Goal: Task Accomplishment & Management: Complete application form

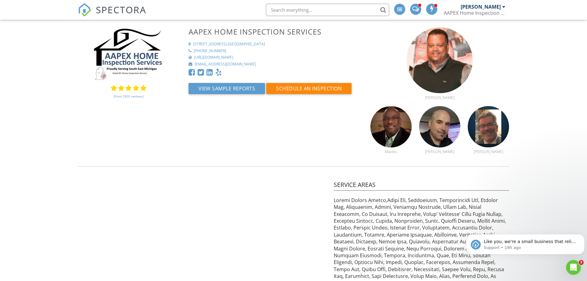
click at [85, 11] on img at bounding box center [85, 10] width 14 height 14
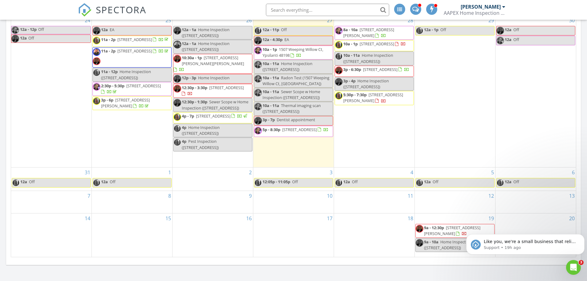
scroll to position [329, 0]
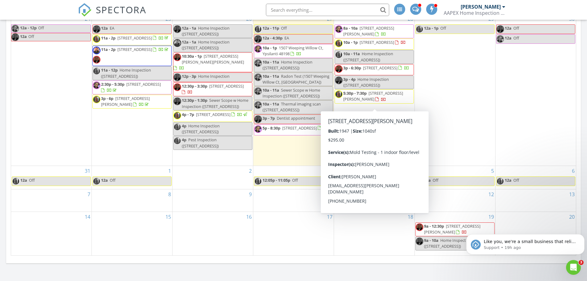
click at [456, 82] on div "29 12a - 1p Off" at bounding box center [455, 90] width 80 height 152
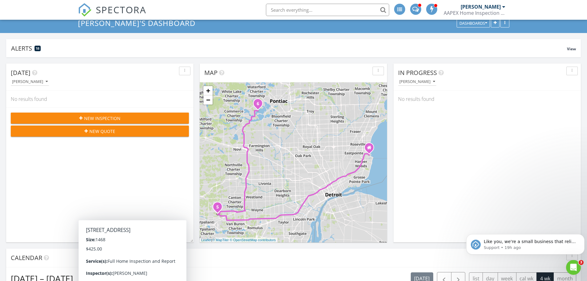
scroll to position [41, 0]
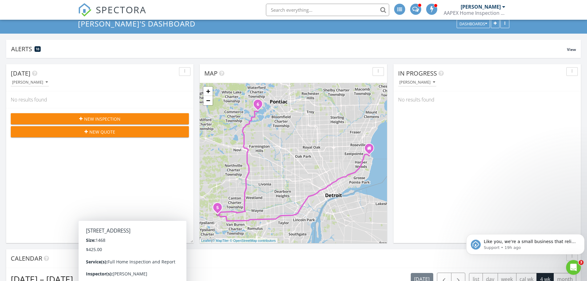
click at [126, 121] on div "New Inspection" at bounding box center [100, 119] width 168 height 6
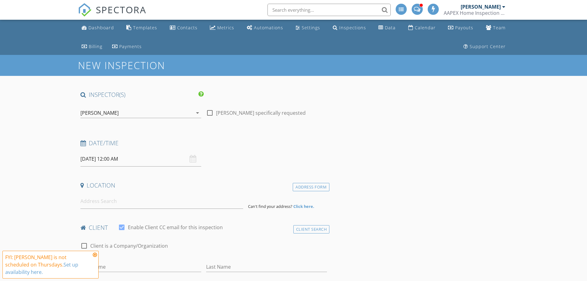
click at [101, 113] on div "[PERSON_NAME]" at bounding box center [99, 113] width 38 height 6
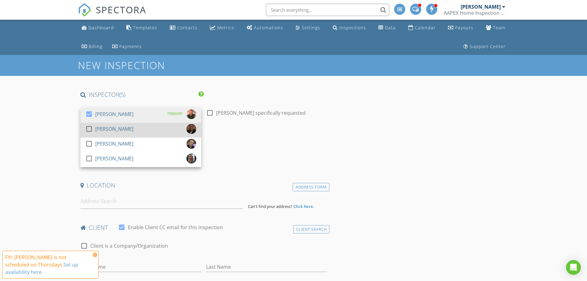
click at [86, 129] on div at bounding box center [89, 129] width 10 height 10
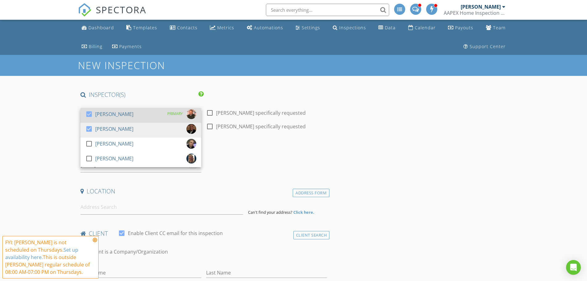
click at [89, 116] on div at bounding box center [89, 114] width 10 height 10
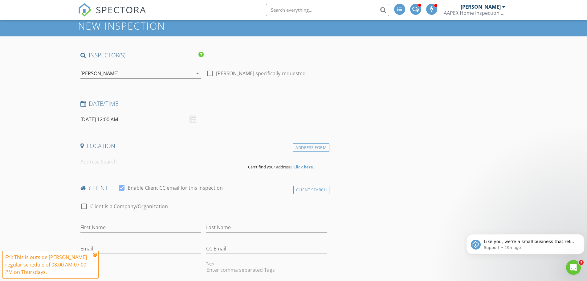
scroll to position [15, 0]
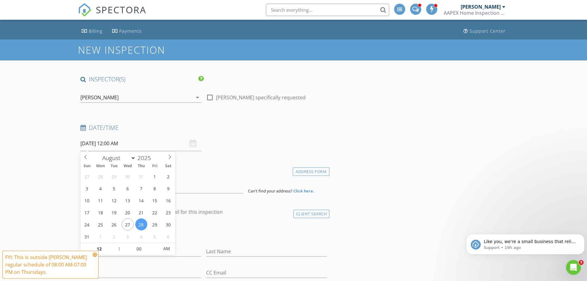
click at [96, 144] on input "08/28/2025 12:00 AM" at bounding box center [140, 143] width 121 height 15
type input "08/29/2025 12:00 AM"
type input "01"
type input "08/29/2025 1:00 AM"
click at [115, 245] on span at bounding box center [116, 245] width 4 height 6
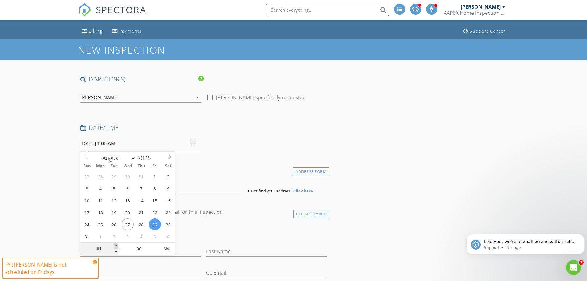
type input "02"
click at [115, 245] on span at bounding box center [116, 245] width 4 height 6
type input "08/29/2025 2:00 PM"
click at [166, 248] on span "AM" at bounding box center [166, 248] width 17 height 12
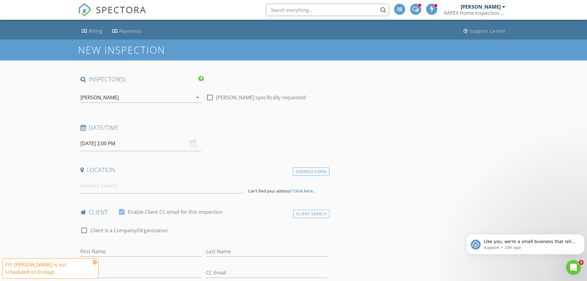
click at [88, 185] on input at bounding box center [161, 185] width 163 height 15
click at [113, 144] on input "08/29/2025 2:00 PM" at bounding box center [140, 143] width 121 height 15
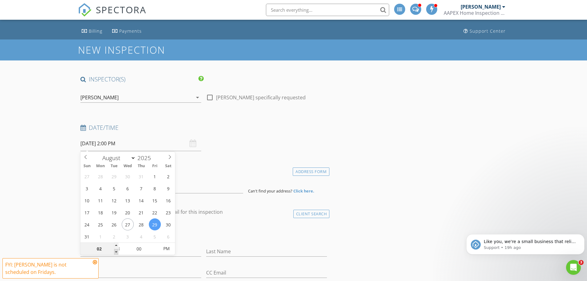
type input "01"
type input "08/29/2025 1:00 PM"
click at [115, 252] on span at bounding box center [116, 252] width 4 height 6
type input "12"
type input "08/29/2025 12:00 PM"
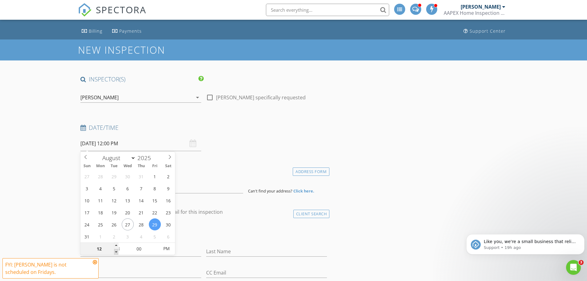
click at [115, 252] on span at bounding box center [116, 252] width 4 height 6
type input "11"
type input "08/29/2025 11:00 AM"
click at [115, 252] on span at bounding box center [116, 252] width 4 height 6
type input "10"
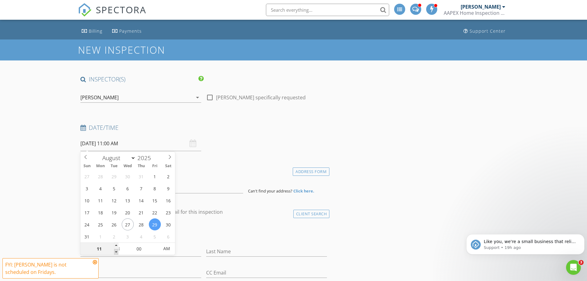
type input "08/29/2025 10:00 AM"
click at [115, 252] on span at bounding box center [116, 252] width 4 height 6
type input "09"
type input "08/29/2025 9:00 AM"
click at [115, 252] on span at bounding box center [116, 252] width 4 height 6
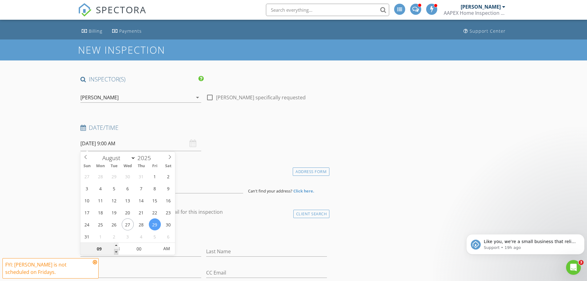
type input "08"
type input "08/29/2025 8:00 AM"
click at [115, 252] on span at bounding box center [116, 252] width 4 height 6
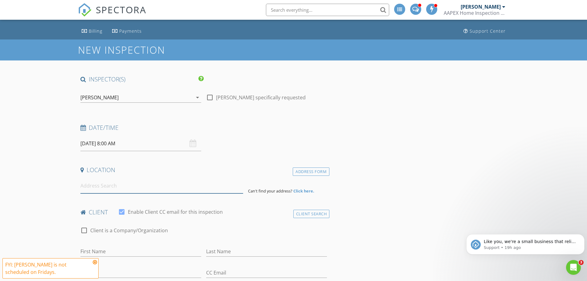
click at [107, 188] on input at bounding box center [161, 185] width 163 height 15
click at [93, 252] on input "First Name" at bounding box center [140, 251] width 121 height 10
click at [96, 188] on input at bounding box center [161, 185] width 163 height 15
click at [102, 255] on input "First Name" at bounding box center [140, 251] width 121 height 10
click at [86, 189] on input at bounding box center [161, 185] width 163 height 15
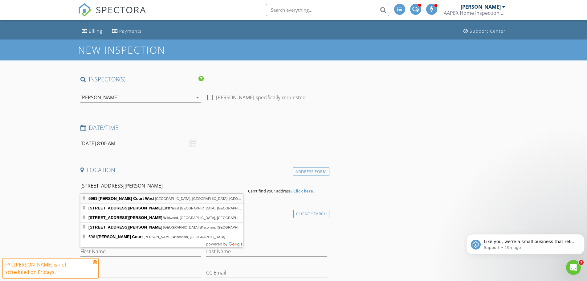
type input "5961 Carmen Court West, West Bloomfield Township, MI, USA"
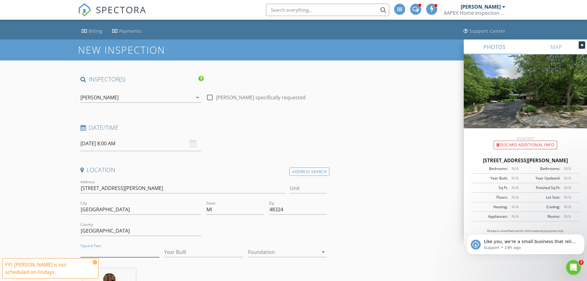
click at [101, 252] on input "Square Feet" at bounding box center [119, 252] width 79 height 10
type input "3141"
click at [176, 204] on div "City Orchard Lake Village" at bounding box center [140, 211] width 121 height 20
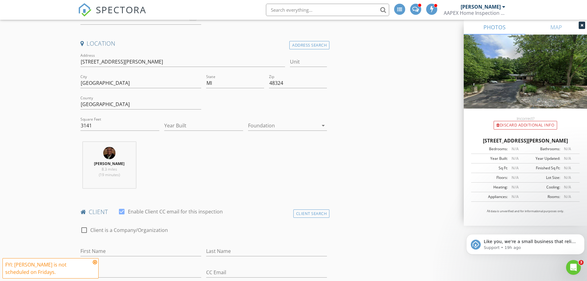
scroll to position [159, 0]
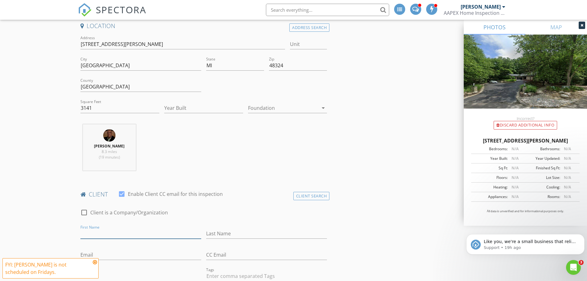
click at [91, 235] on input "First Name" at bounding box center [140, 233] width 121 height 10
type input "[PERSON_NAME] and [PERSON_NAME]"
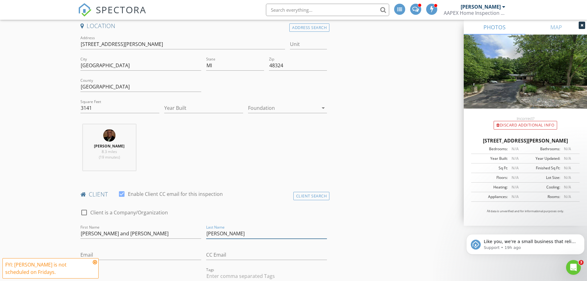
type input "[PERSON_NAME]"
click at [112, 251] on input "Email" at bounding box center [140, 255] width 121 height 10
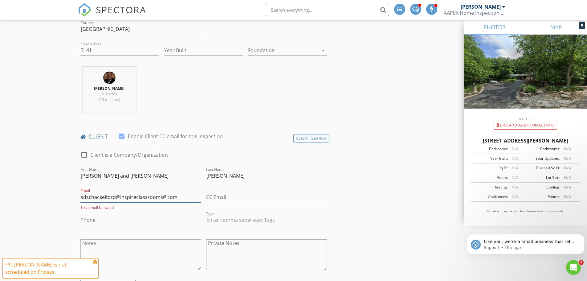
scroll to position [221, 0]
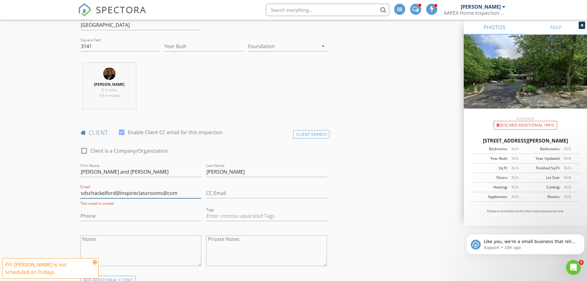
type input "sdschackelford@inspireclassrooms@com"
click at [110, 215] on input "Phone" at bounding box center [140, 216] width 121 height 10
type input "[PHONE_NUMBER]"
click at [236, 216] on input "text" at bounding box center [266, 216] width 121 height 10
type input "&nbsp;"
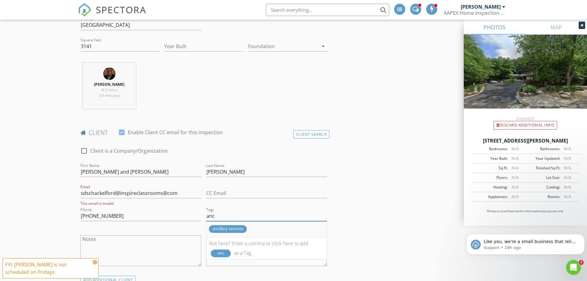
type input "anc"
click at [227, 231] on div "ancillary services" at bounding box center [228, 229] width 38 height 8
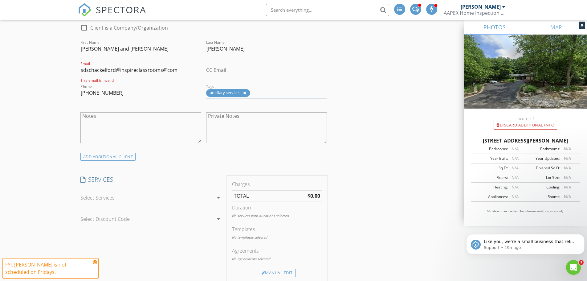
scroll to position [344, 0]
click at [106, 112] on textarea "Notes" at bounding box center [140, 127] width 121 height 31
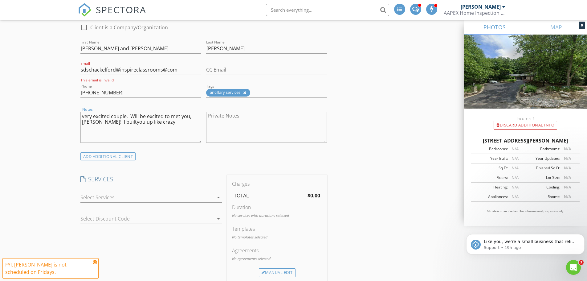
type textarea "very excited couple. Will be excited to met you, [PERSON_NAME]! I builtyou up l…"
click at [108, 194] on div at bounding box center [146, 197] width 133 height 10
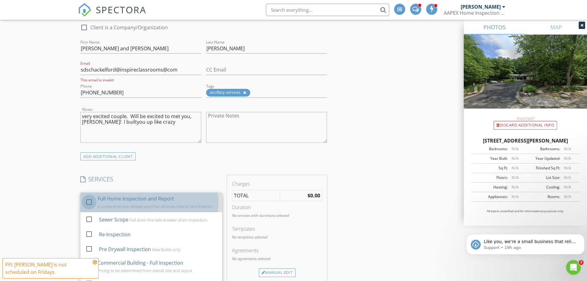
click at [87, 201] on div at bounding box center [89, 202] width 10 height 10
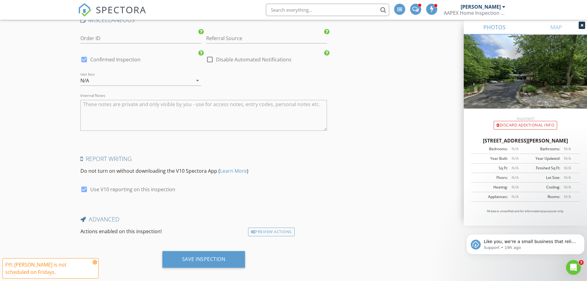
scroll to position [987, 0]
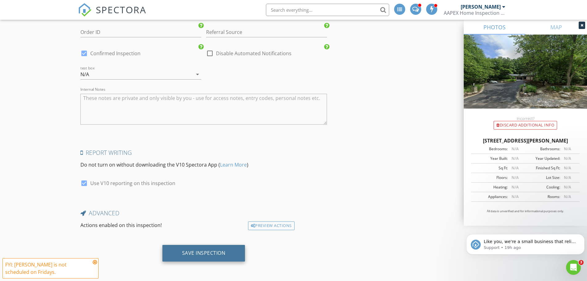
click at [201, 254] on div "Save Inspection" at bounding box center [203, 253] width 43 height 6
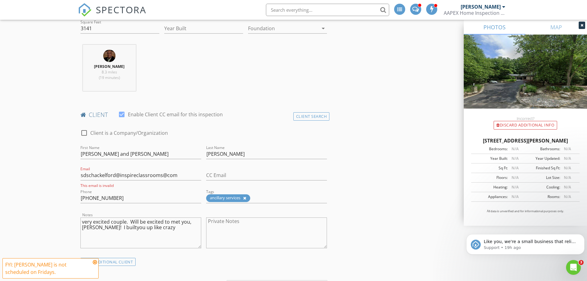
scroll to position [248, 0]
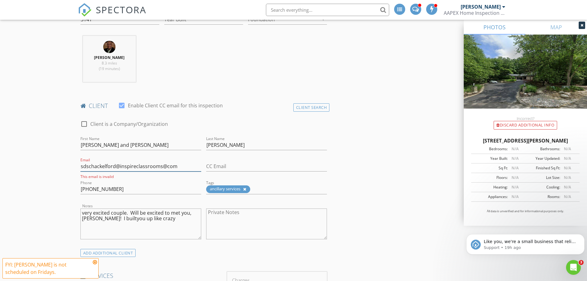
drag, startPoint x: 161, startPoint y: 167, endPoint x: 164, endPoint y: 167, distance: 3.4
click at [164, 167] on input "sdschackelford@inspireclassrooms@com" at bounding box center [140, 166] width 121 height 10
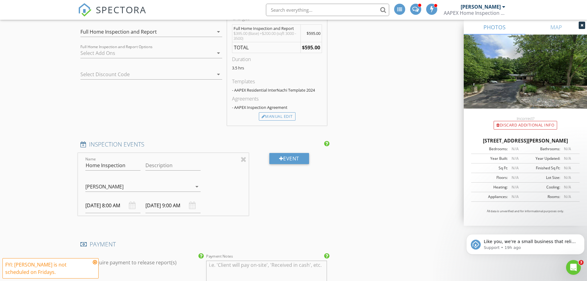
scroll to position [985, 0]
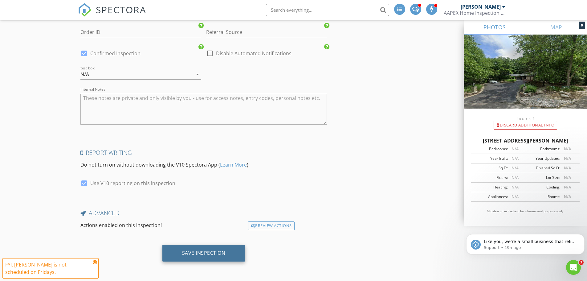
type input "sdschackelford@inspireclassrooms.com"
click at [197, 250] on div "Save Inspection" at bounding box center [203, 253] width 43 height 6
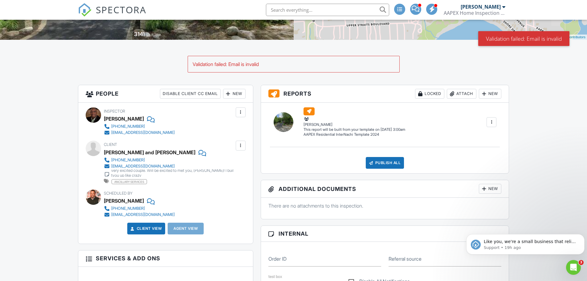
click at [239, 144] on div at bounding box center [240, 145] width 6 height 6
click at [225, 164] on li "Edit" at bounding box center [225, 163] width 31 height 15
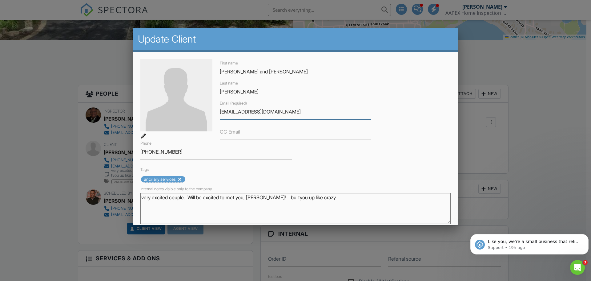
drag, startPoint x: 220, startPoint y: 111, endPoint x: 349, endPoint y: 113, distance: 129.1
click at [348, 114] on input "sdschackelford@inspireclassrooms.com" at bounding box center [296, 111] width 152 height 15
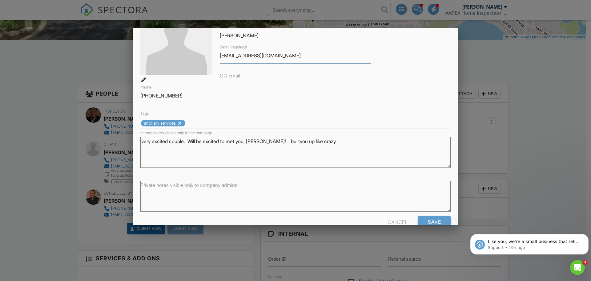
scroll to position [71, 0]
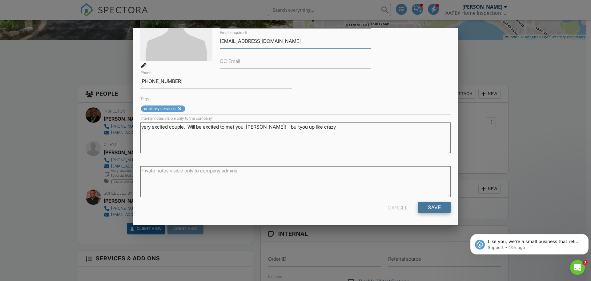
type input "sdshackelford@inspireclassrooms.com"
click at [430, 206] on input "Save" at bounding box center [434, 206] width 33 height 11
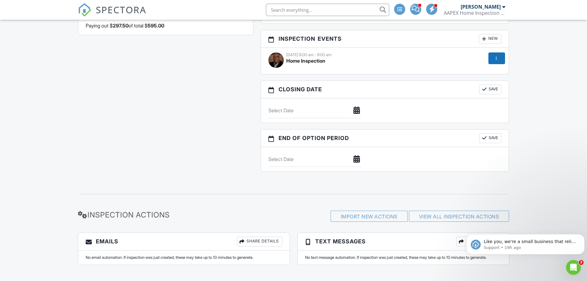
scroll to position [567, 0]
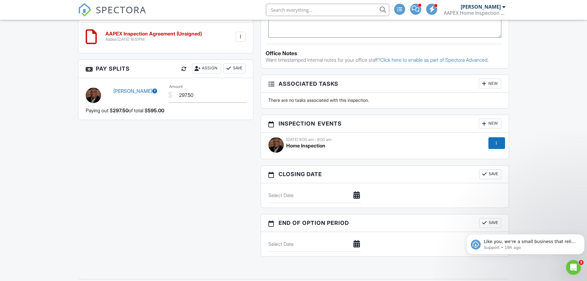
scroll to position [464, 0]
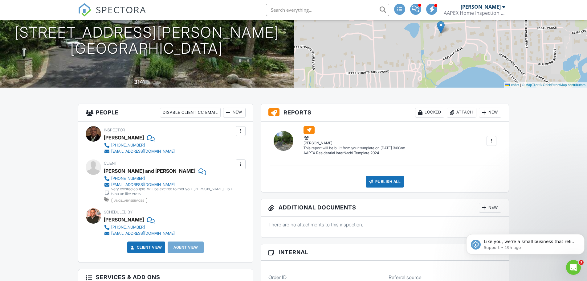
scroll to position [123, 0]
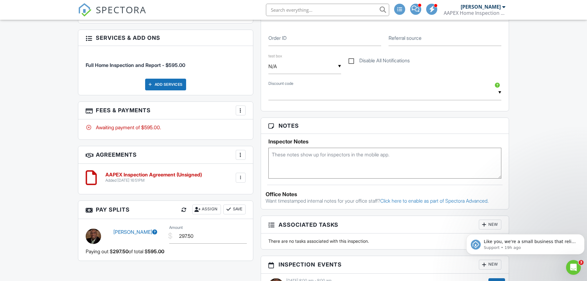
scroll to position [567, 0]
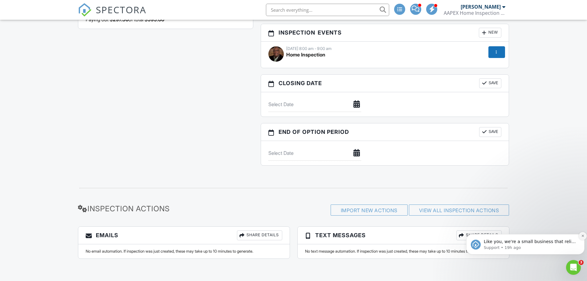
click at [582, 237] on icon "Dismiss notification" at bounding box center [582, 235] width 3 height 3
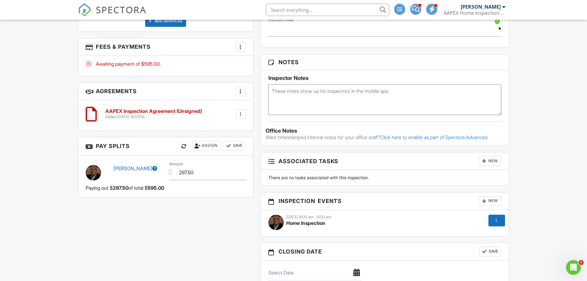
scroll to position [0, 0]
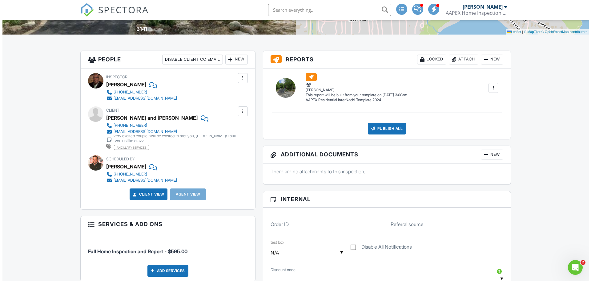
scroll to position [138, 0]
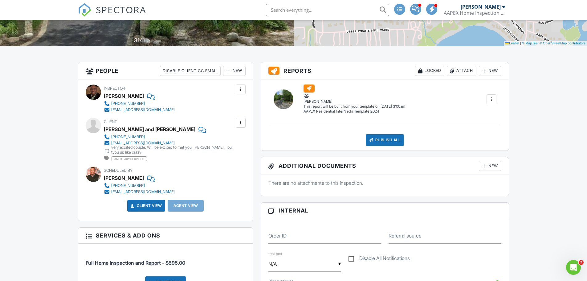
click at [239, 123] on div at bounding box center [240, 123] width 6 height 6
click at [227, 140] on li "Edit" at bounding box center [225, 141] width 31 height 15
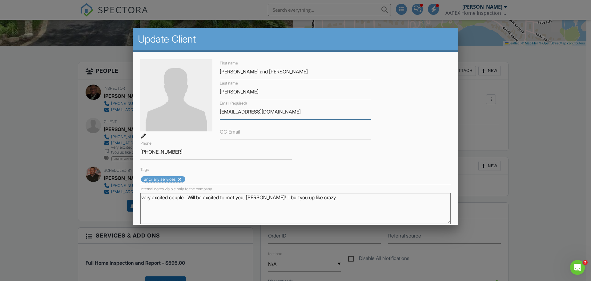
click at [257, 112] on input "sdshackelford@inspireclassrooms.com" at bounding box center [296, 111] width 152 height 15
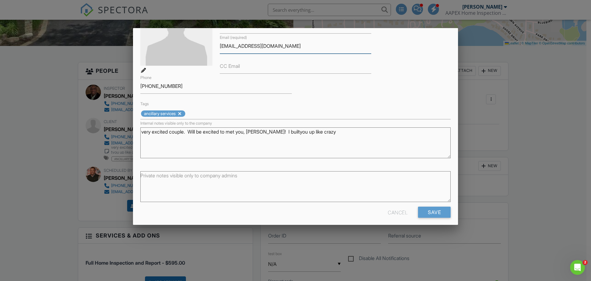
scroll to position [71, 0]
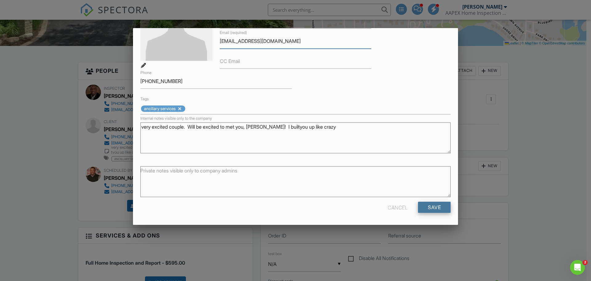
type input "sdshackelford@nspireclassrooms.com"
click at [432, 208] on input "Save" at bounding box center [434, 206] width 33 height 11
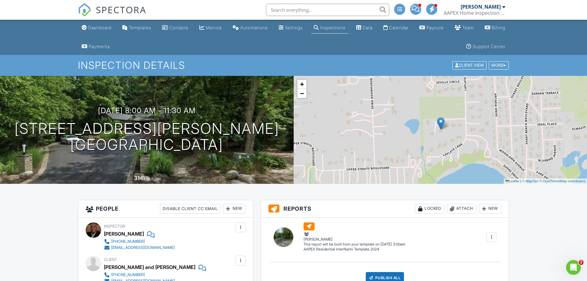
click at [83, 11] on img at bounding box center [85, 10] width 14 height 14
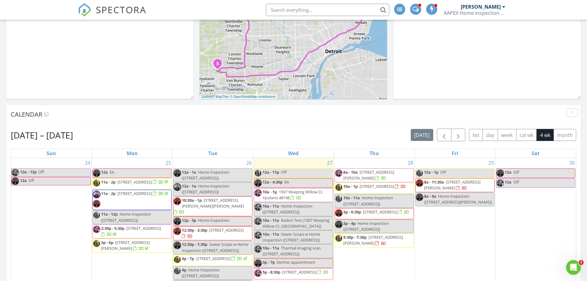
click at [447, 185] on span "[STREET_ADDRESS][PERSON_NAME]" at bounding box center [452, 184] width 56 height 11
